Goal: Information Seeking & Learning: Check status

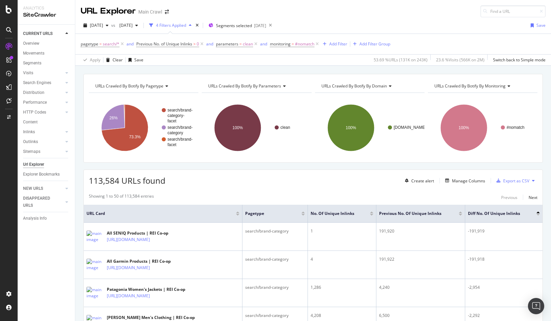
click at [431, 23] on div "[DATE] vs [DATE] 4 Filters Applied Segments selected [DATE] Save" at bounding box center [313, 27] width 476 height 14
